Goal: Task Accomplishment & Management: Use online tool/utility

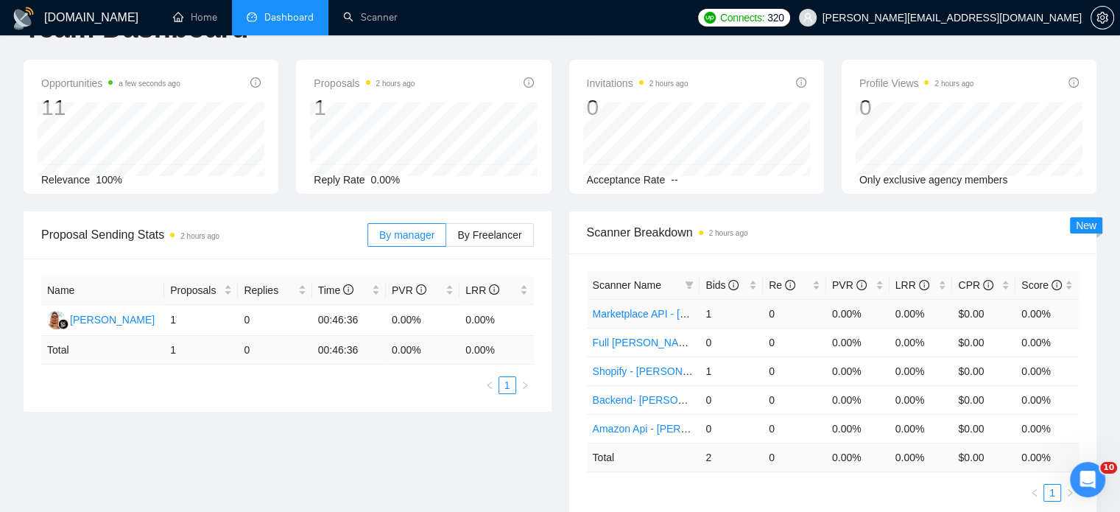
scroll to position [74, 0]
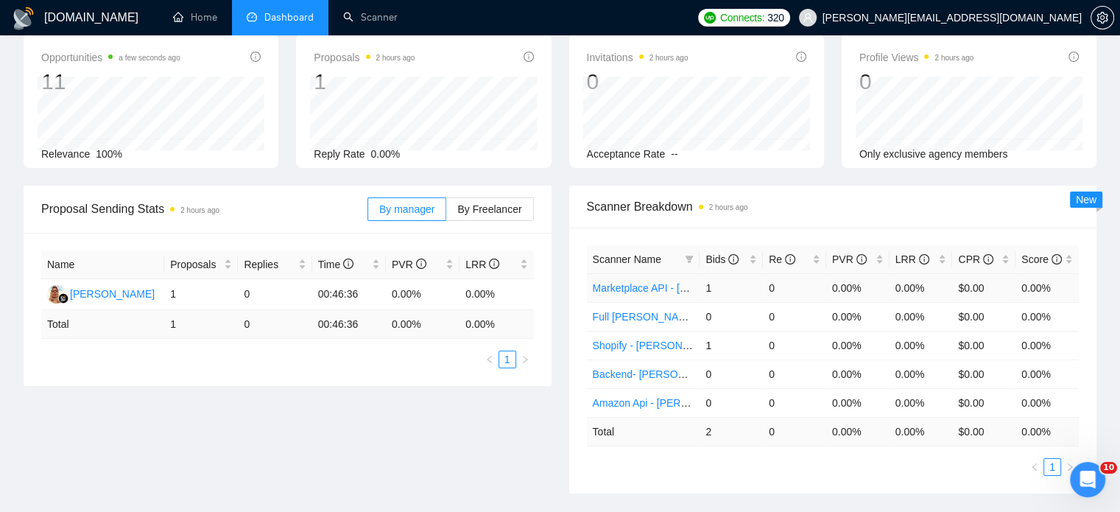
click at [653, 289] on link "Marketplace API - [GEOGRAPHIC_DATA]" at bounding box center [689, 288] width 192 height 12
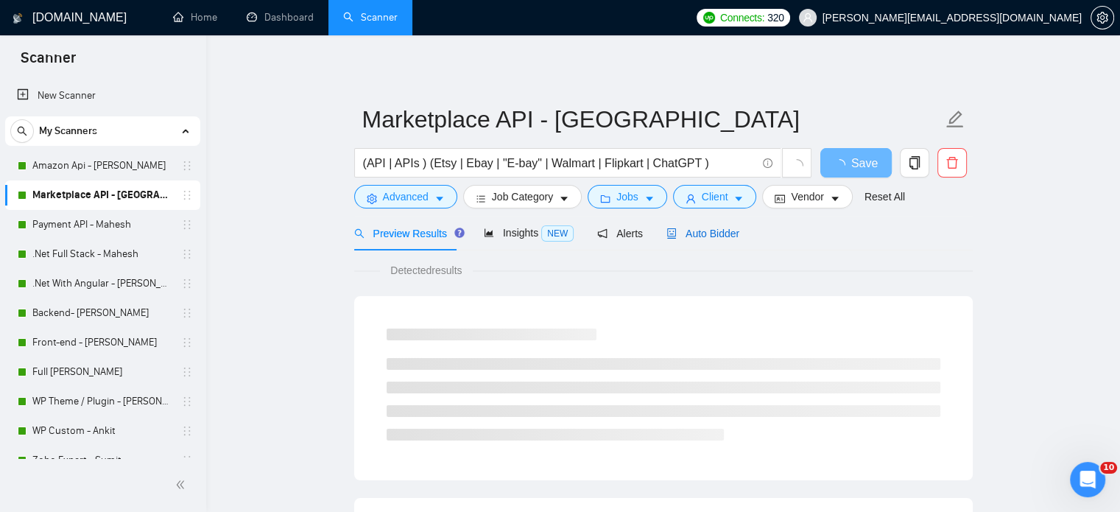
click at [689, 233] on span "Auto Bidder" at bounding box center [703, 234] width 73 height 12
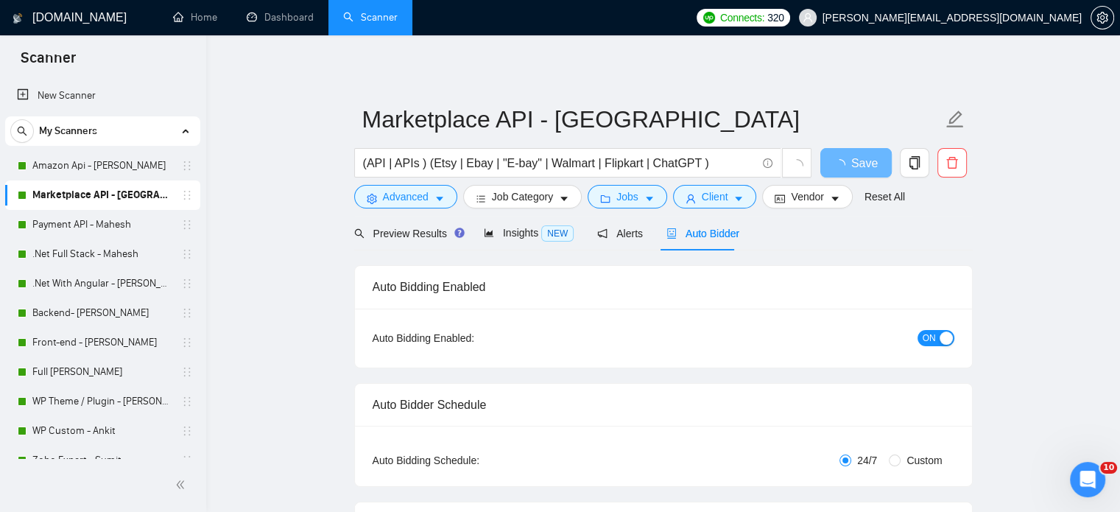
radio input "false"
radio input "true"
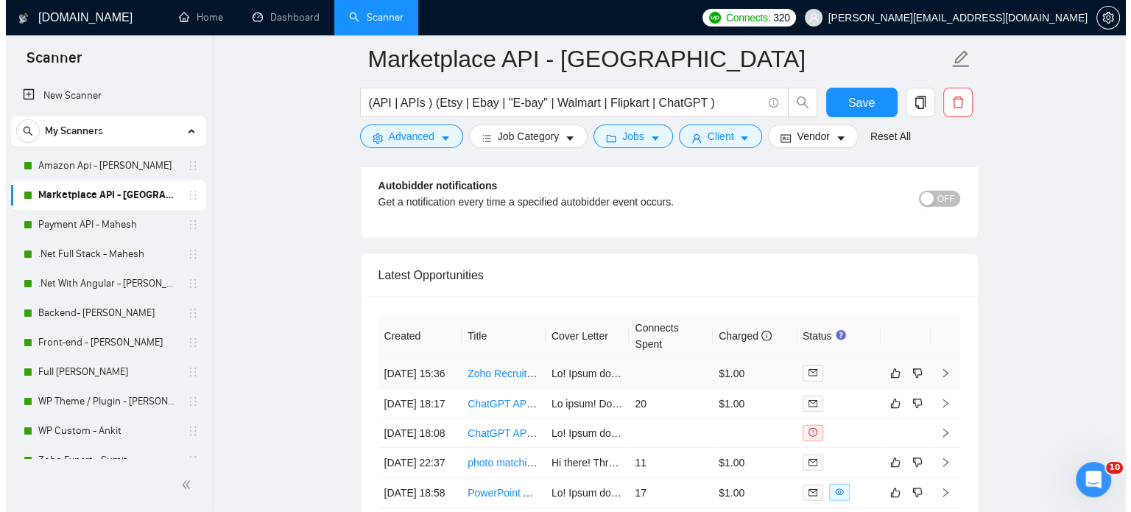
scroll to position [3757, 0]
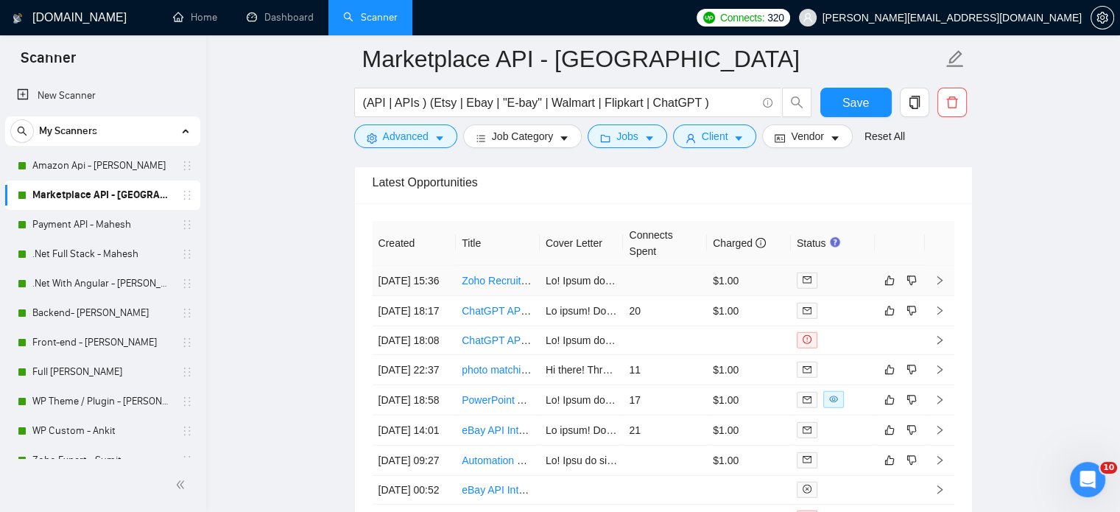
click at [941, 281] on icon "right" at bounding box center [940, 280] width 10 height 10
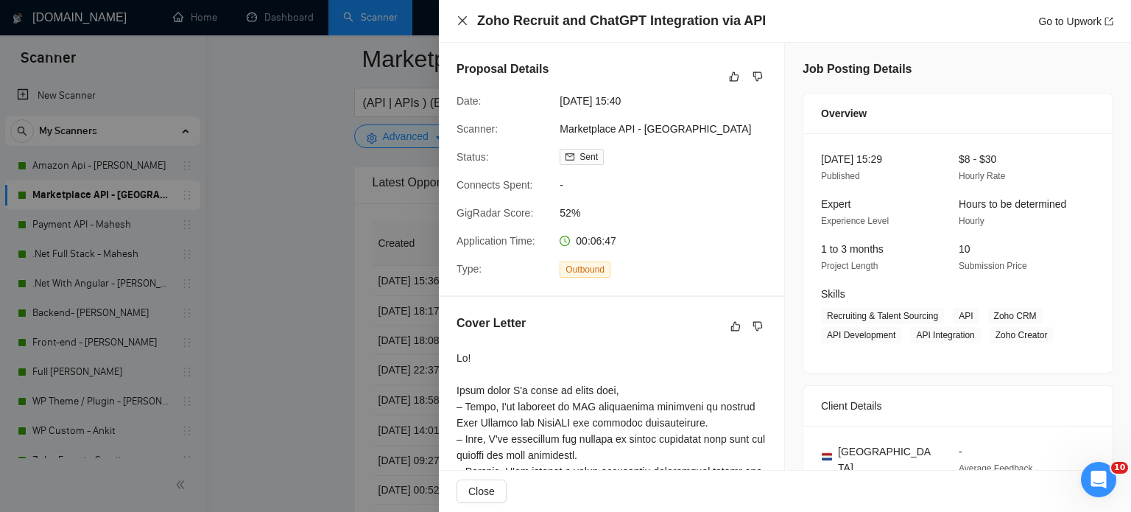
click at [457, 24] on div "Zoho Recruit and ChatGPT Integration via API Go to Upwork" at bounding box center [785, 21] width 692 height 43
drag, startPoint x: 463, startPoint y: 21, endPoint x: 465, endPoint y: 83, distance: 61.9
click at [463, 21] on icon "close" at bounding box center [462, 20] width 9 height 9
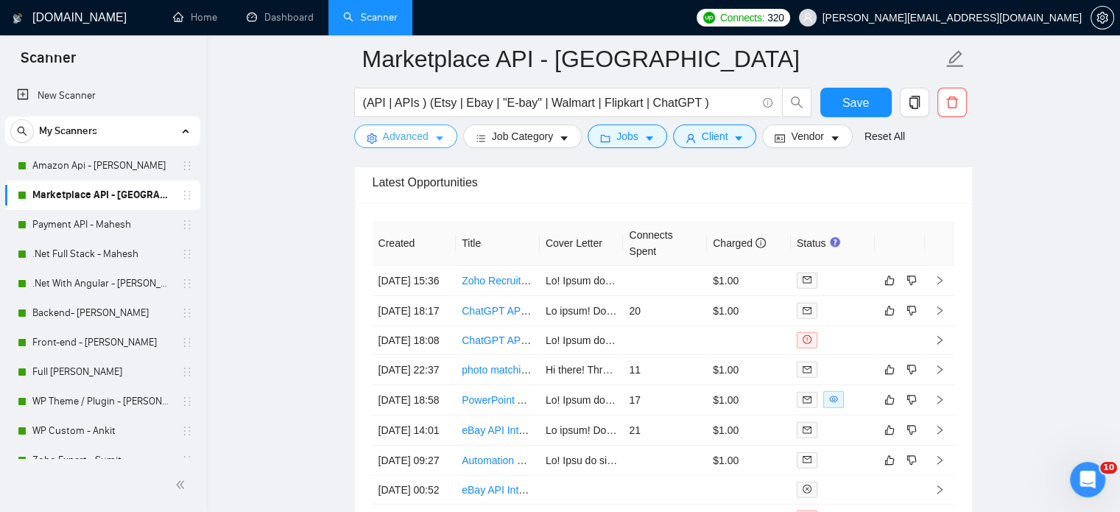
click at [443, 141] on icon "caret-down" at bounding box center [440, 138] width 10 height 10
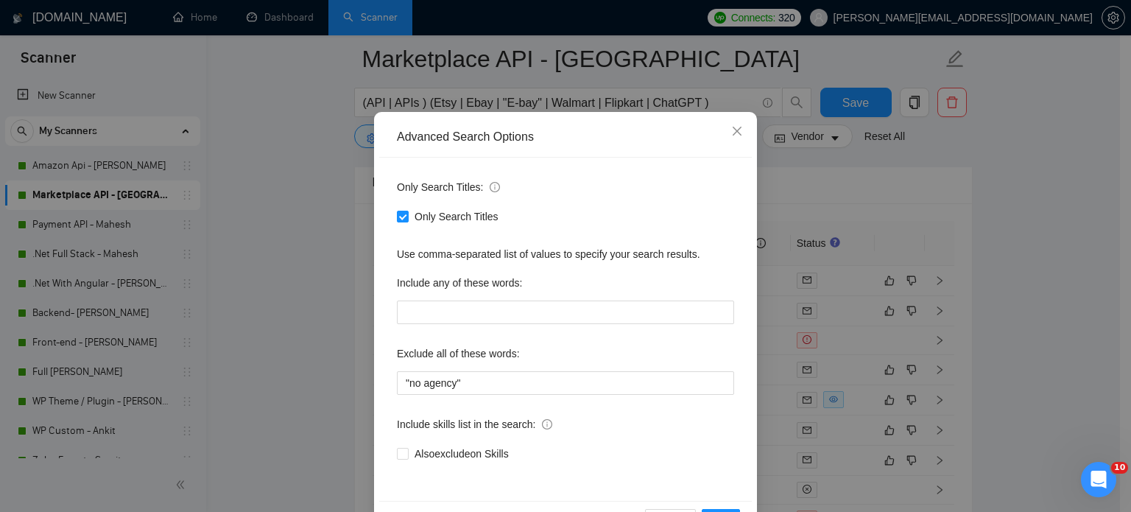
scroll to position [74, 0]
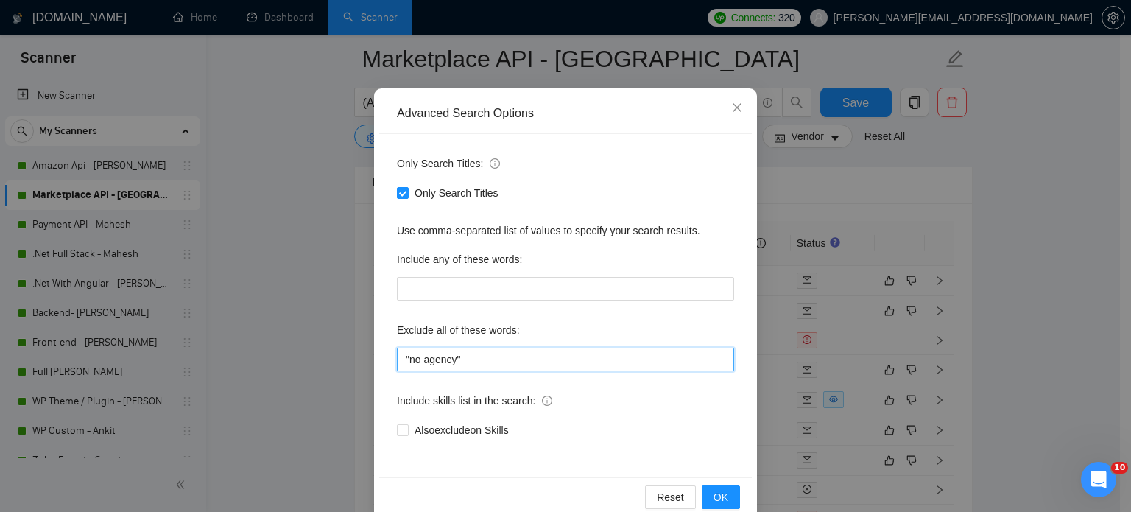
click at [471, 364] on input ""no agency"" at bounding box center [565, 360] width 337 height 24
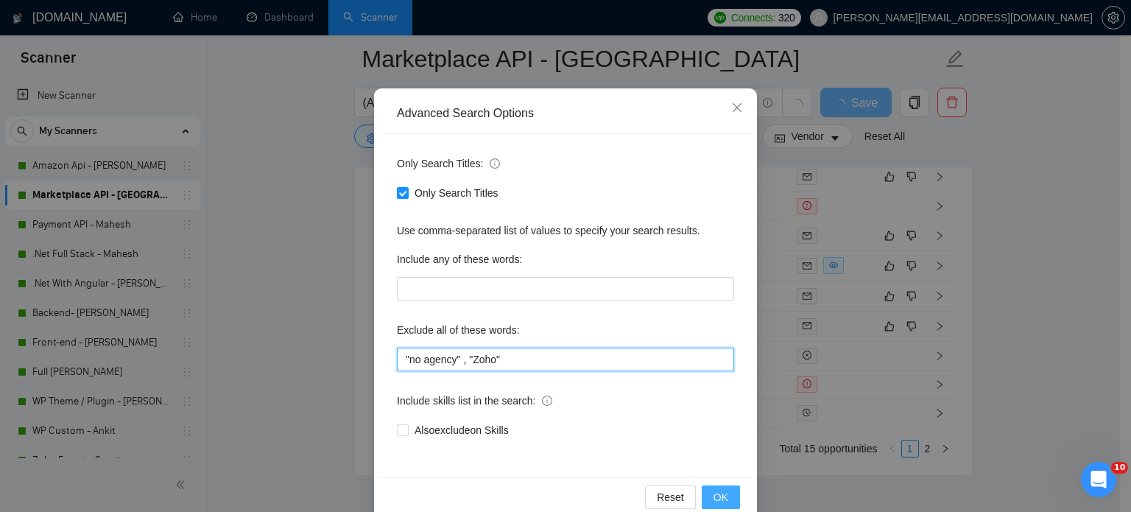
type input ""no agency" , "Zoho""
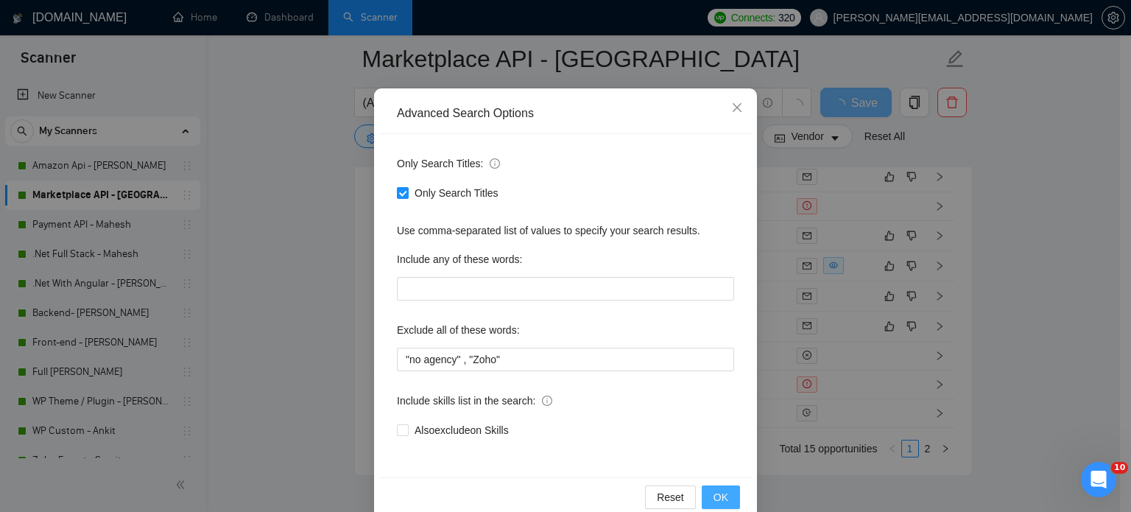
click at [716, 500] on span "OK" at bounding box center [721, 497] width 15 height 16
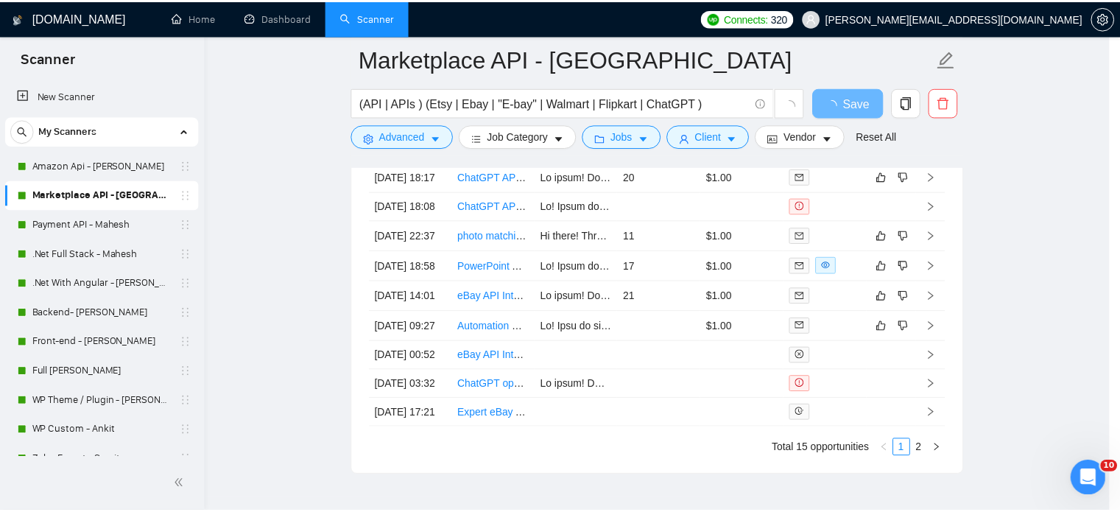
scroll to position [27, 0]
